Goal: Information Seeking & Learning: Learn about a topic

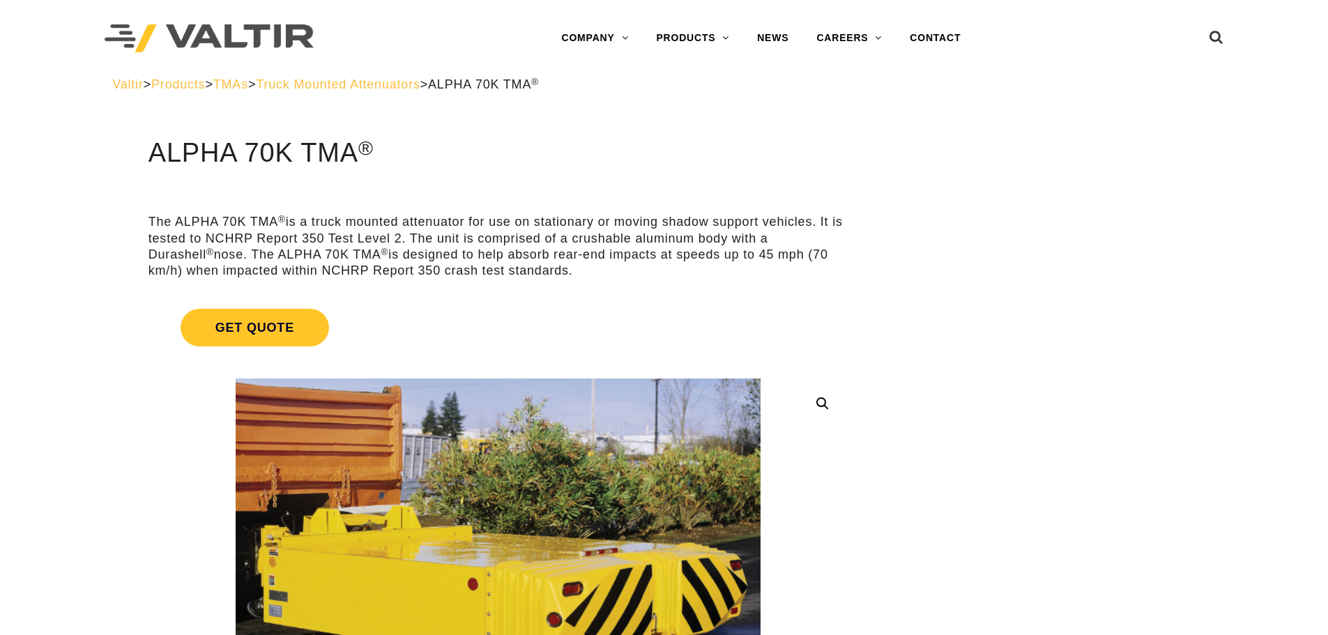
click at [393, 86] on span "Truck Mounted Attenuators" at bounding box center [338, 84] width 164 height 14
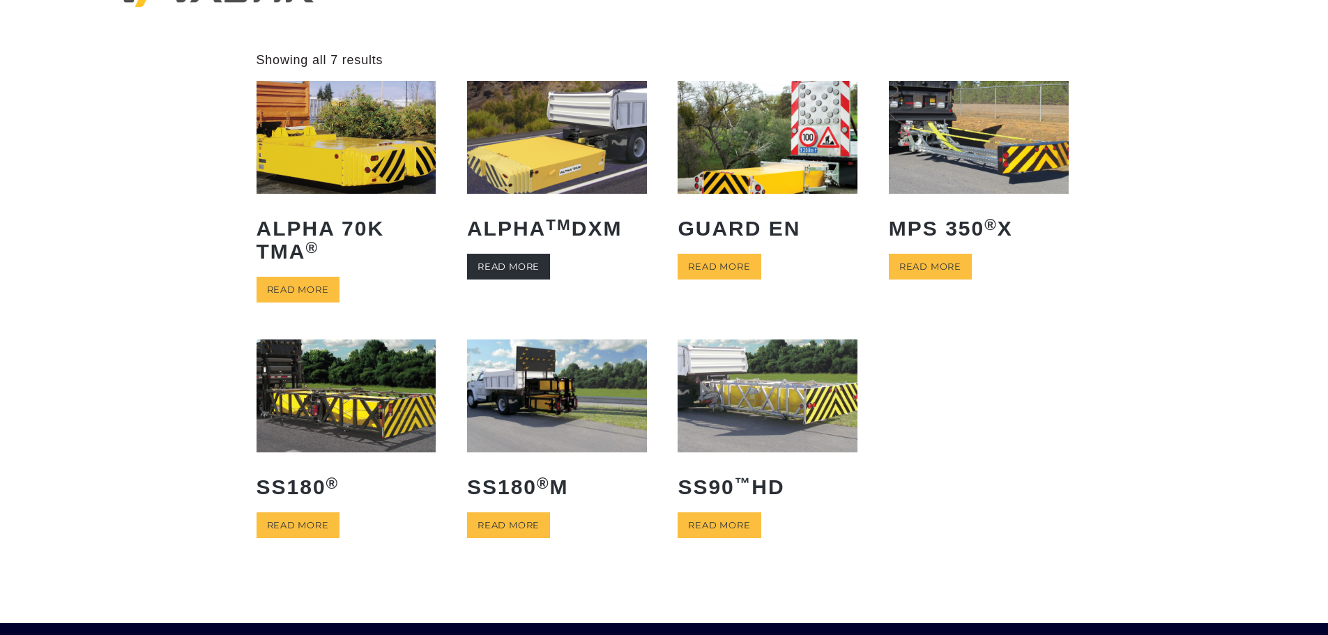
scroll to position [70, 0]
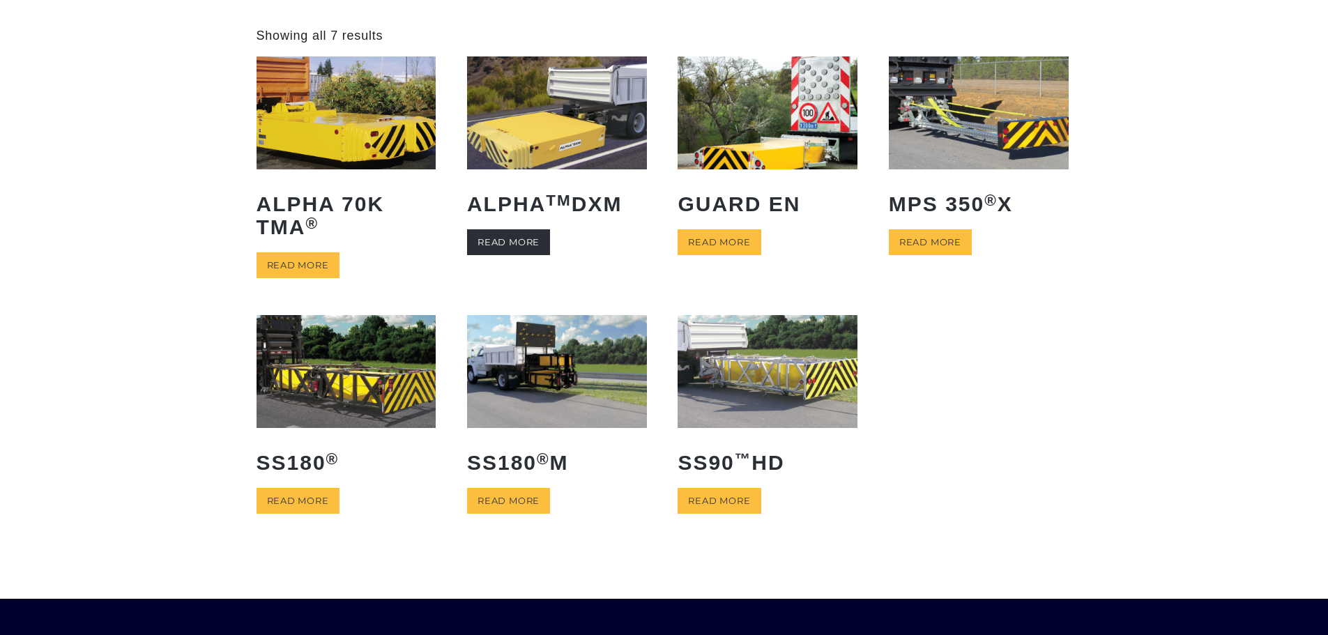
click at [507, 241] on link "Read more" at bounding box center [508, 242] width 83 height 26
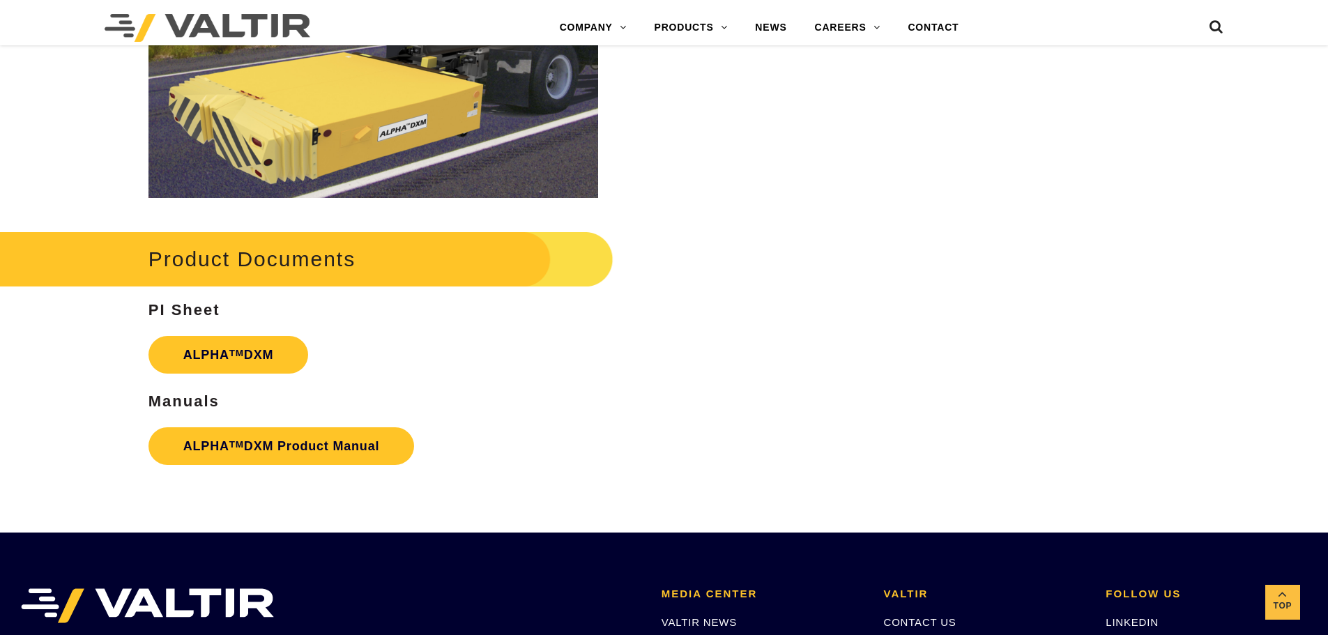
scroll to position [2092, 0]
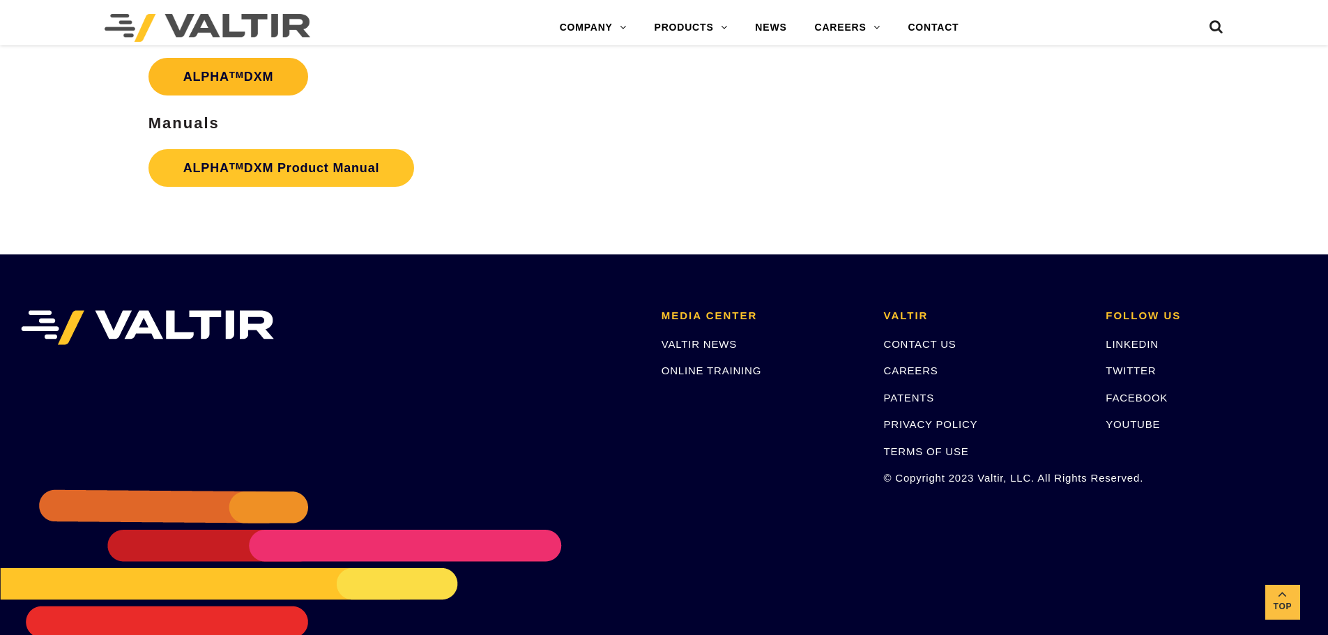
click at [215, 75] on link "ALPHA TM DXM" at bounding box center [229, 77] width 160 height 38
